Goal: Check status: Check status

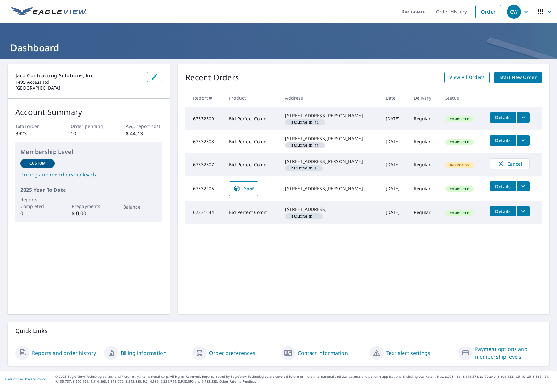
click at [466, 77] on span "View All Orders" at bounding box center [466, 78] width 35 height 8
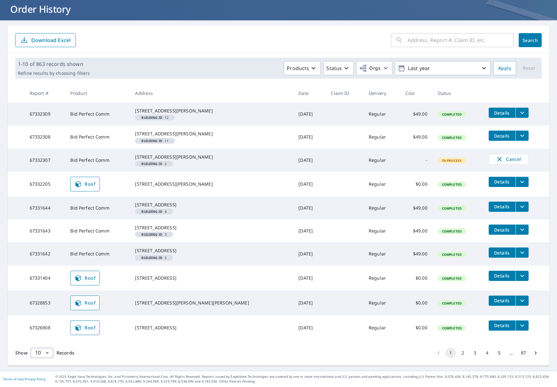
scroll to position [77, 0]
click at [460, 355] on button "2" at bounding box center [462, 353] width 10 height 10
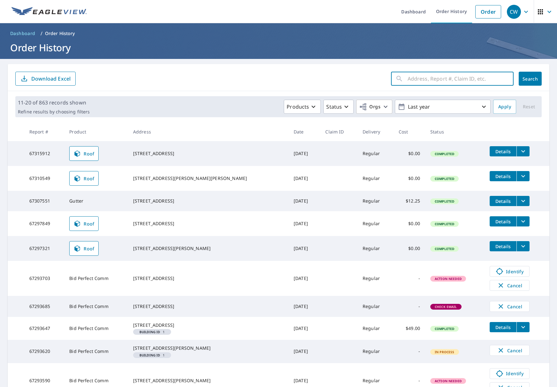
click at [407, 80] on input "text" at bounding box center [460, 79] width 106 height 18
type input "114 b bear"
click button "Search" at bounding box center [529, 79] width 23 height 14
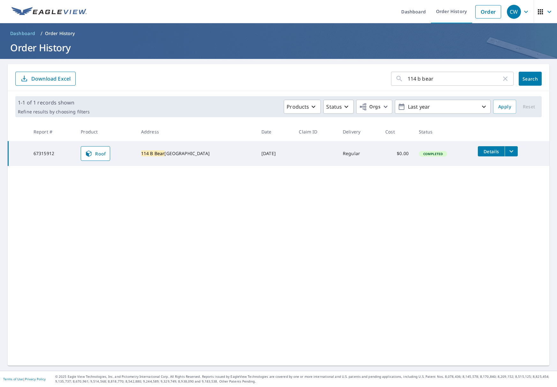
click at [142, 156] on td "[STREET_ADDRESS]" at bounding box center [196, 153] width 120 height 25
click at [395, 157] on td "$0.00" at bounding box center [396, 153] width 33 height 25
click at [106, 154] on span "Roof" at bounding box center [95, 154] width 21 height 8
